Goal: Browse casually: Explore the website without a specific task or goal

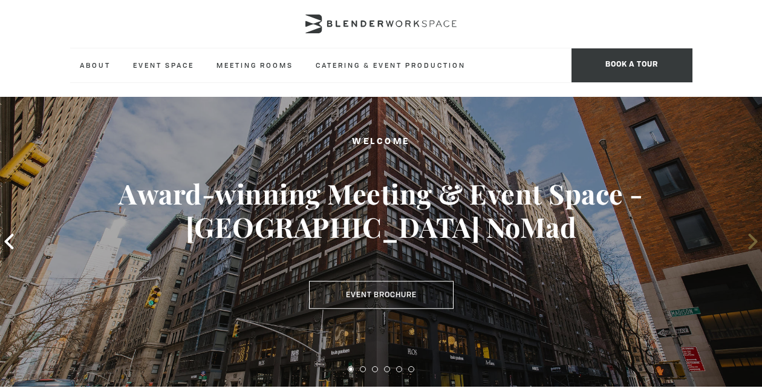
click at [752, 242] on icon at bounding box center [754, 242] width 16 height 16
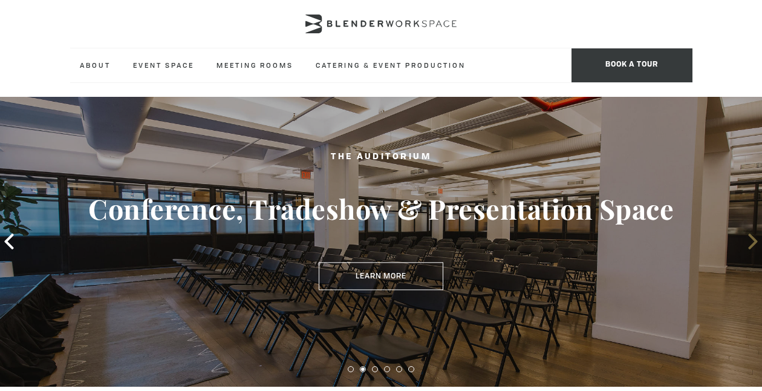
click at [752, 243] on icon at bounding box center [754, 242] width 16 height 16
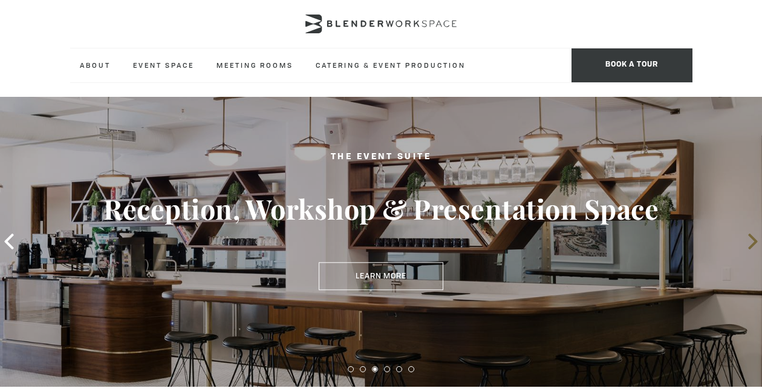
click at [752, 243] on icon at bounding box center [754, 242] width 16 height 16
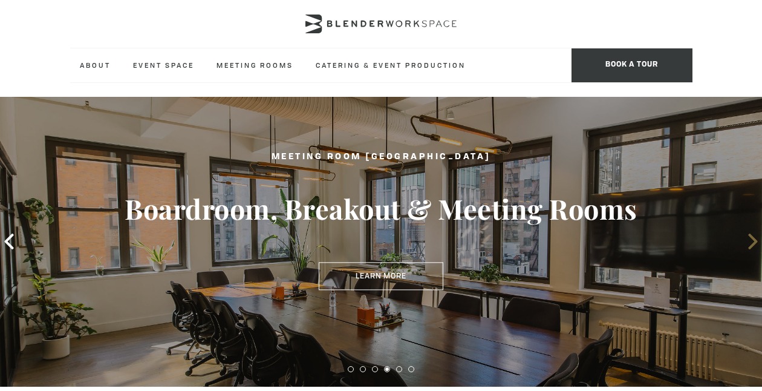
click at [752, 243] on icon at bounding box center [754, 242] width 16 height 16
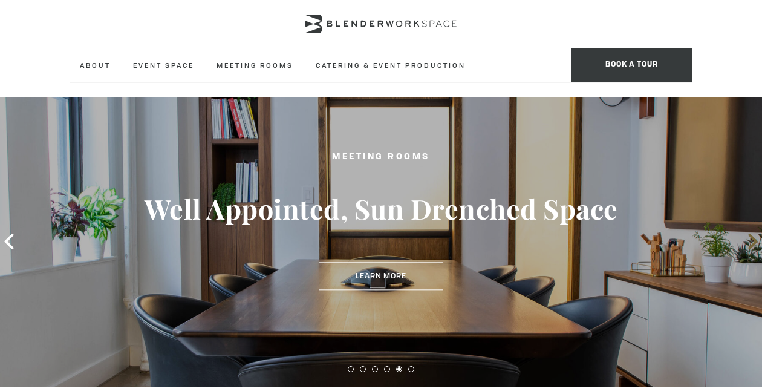
click at [751, 243] on icon at bounding box center [754, 242] width 16 height 16
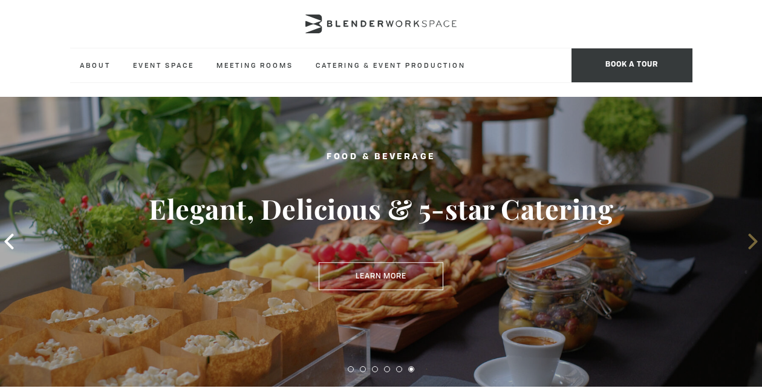
click at [751, 243] on icon at bounding box center [754, 242] width 16 height 16
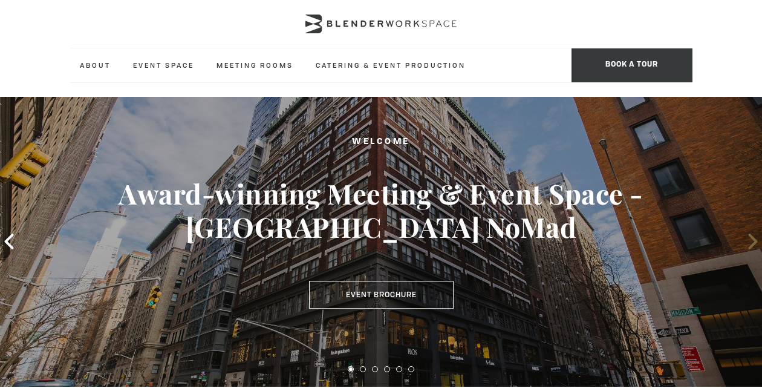
click at [752, 239] on icon at bounding box center [754, 242] width 16 height 16
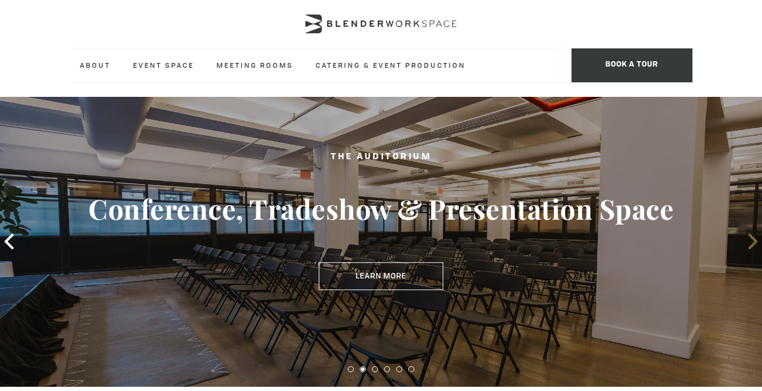
click at [752, 239] on icon at bounding box center [754, 242] width 16 height 16
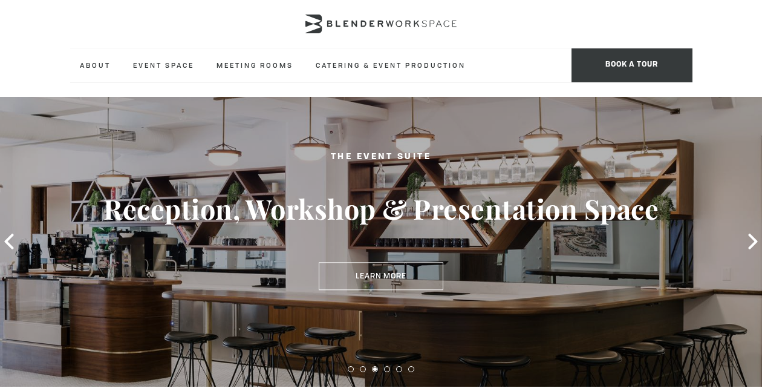
drag, startPoint x: 752, startPoint y: 239, endPoint x: 747, endPoint y: 261, distance: 22.3
click at [747, 261] on div "The Event Suite Reception, Workshop & Presentation Space Learn More" at bounding box center [381, 242] width 762 height 290
click at [750, 244] on icon at bounding box center [754, 242] width 16 height 16
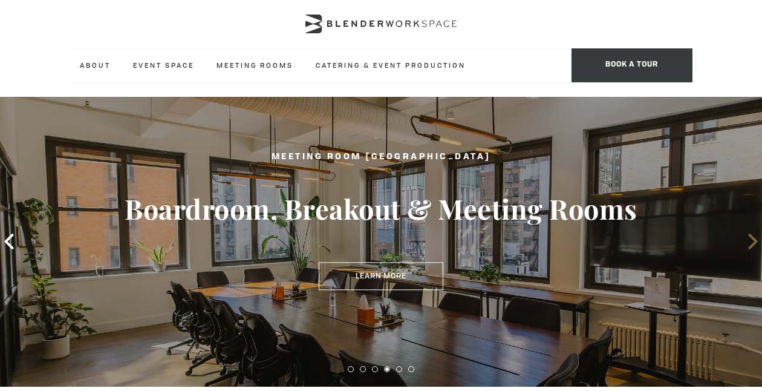
click at [751, 249] on icon at bounding box center [754, 242] width 16 height 16
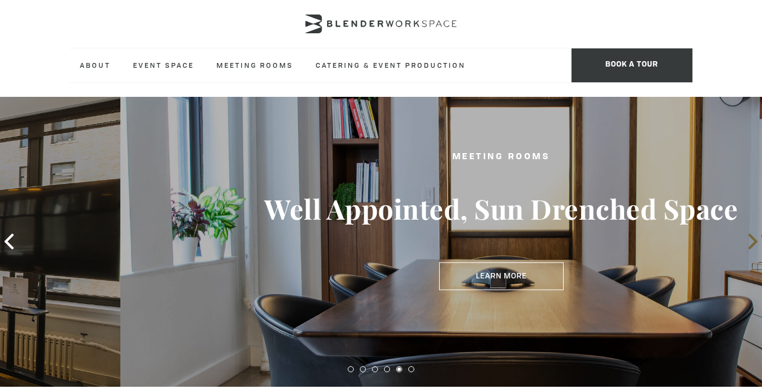
click at [751, 249] on icon at bounding box center [754, 242] width 16 height 16
